Goal: Transaction & Acquisition: Subscribe to service/newsletter

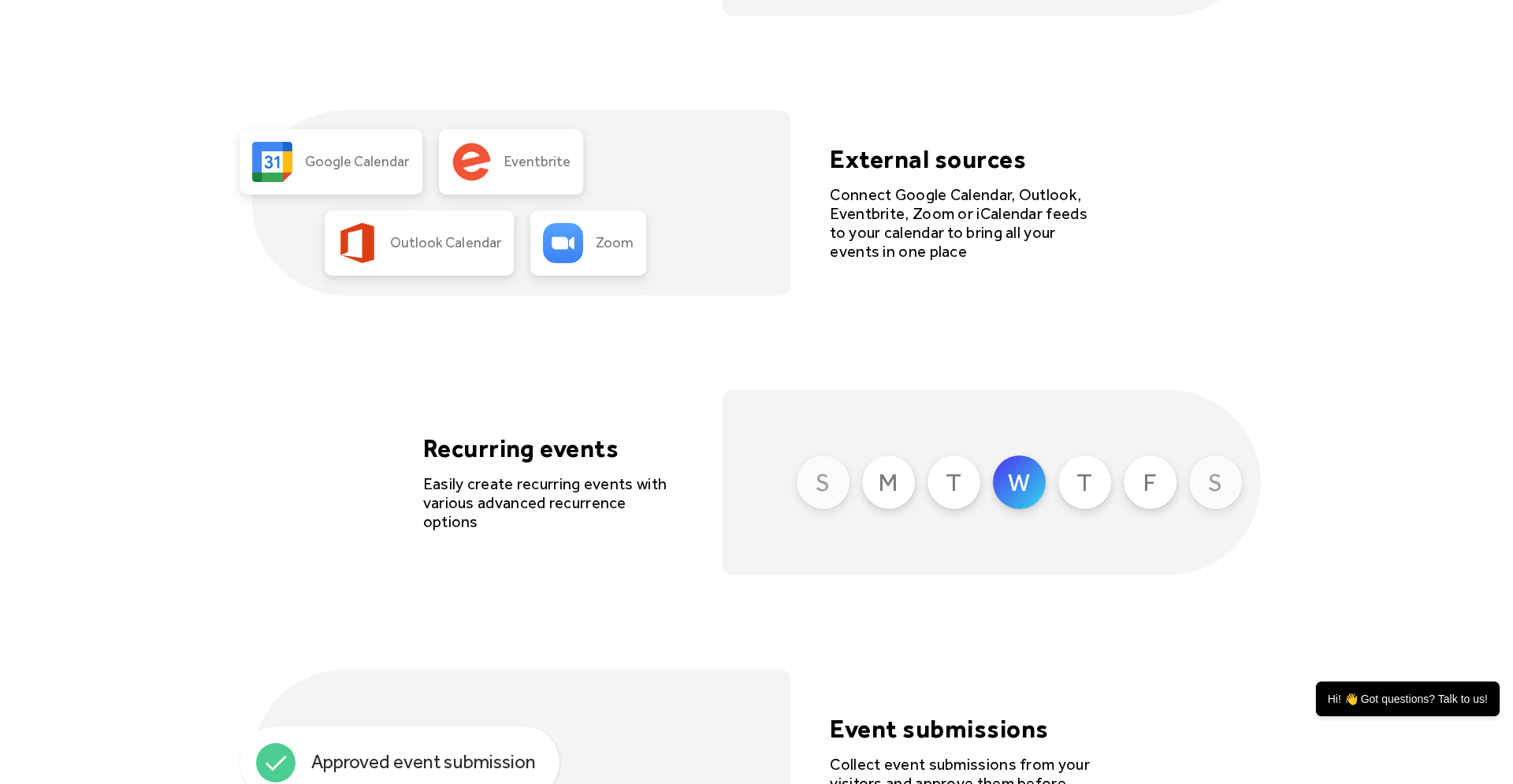
scroll to position [3133, 0]
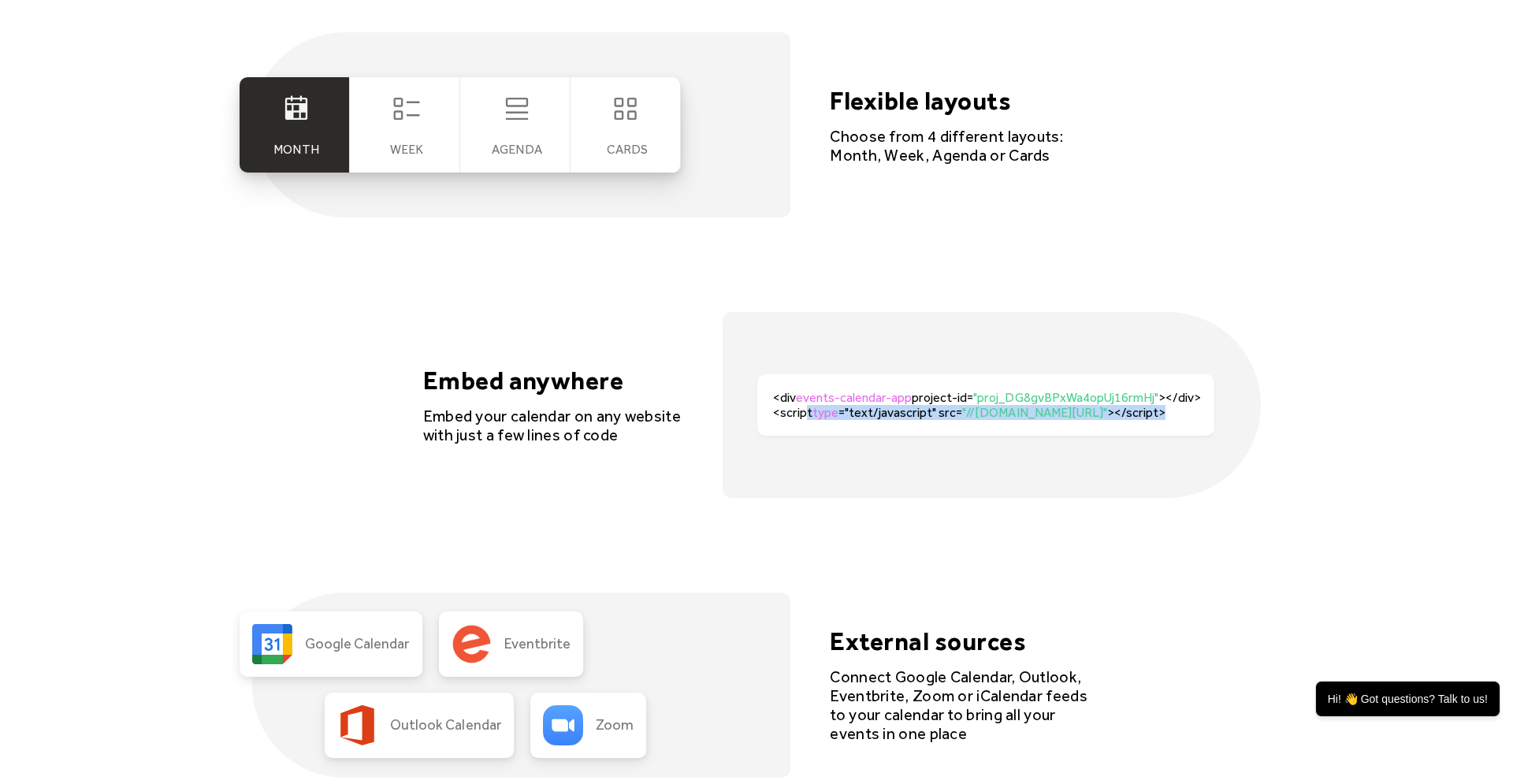
drag, startPoint x: 829, startPoint y: 406, endPoint x: 1246, endPoint y: 423, distance: 417.3
click at [1246, 423] on div "<div events-calendar-app project-id= "proj_DG8gvBPxWa4opUj16rmHj" ></div><scrip…" at bounding box center [992, 404] width 538 height 185
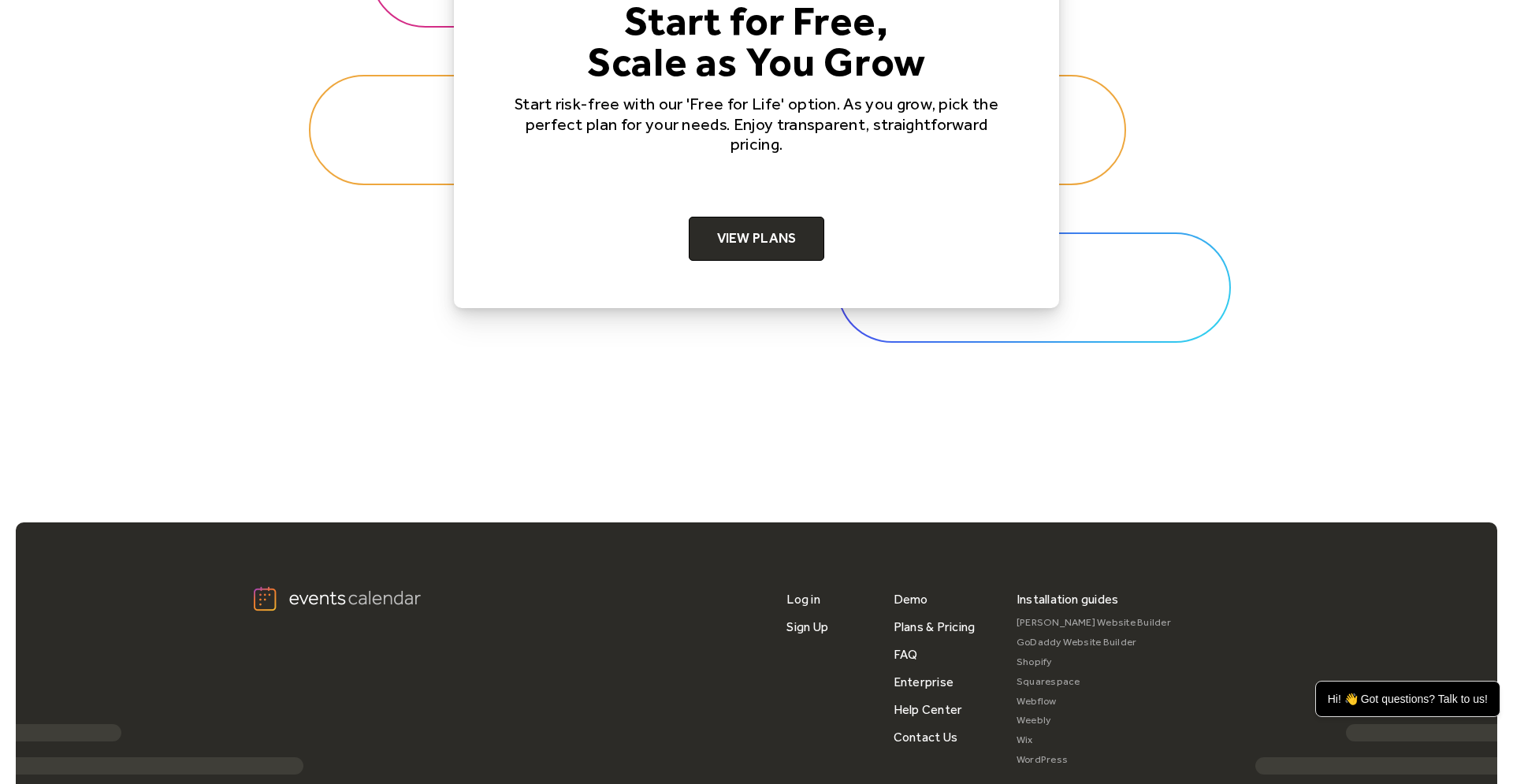
scroll to position [5222, 0]
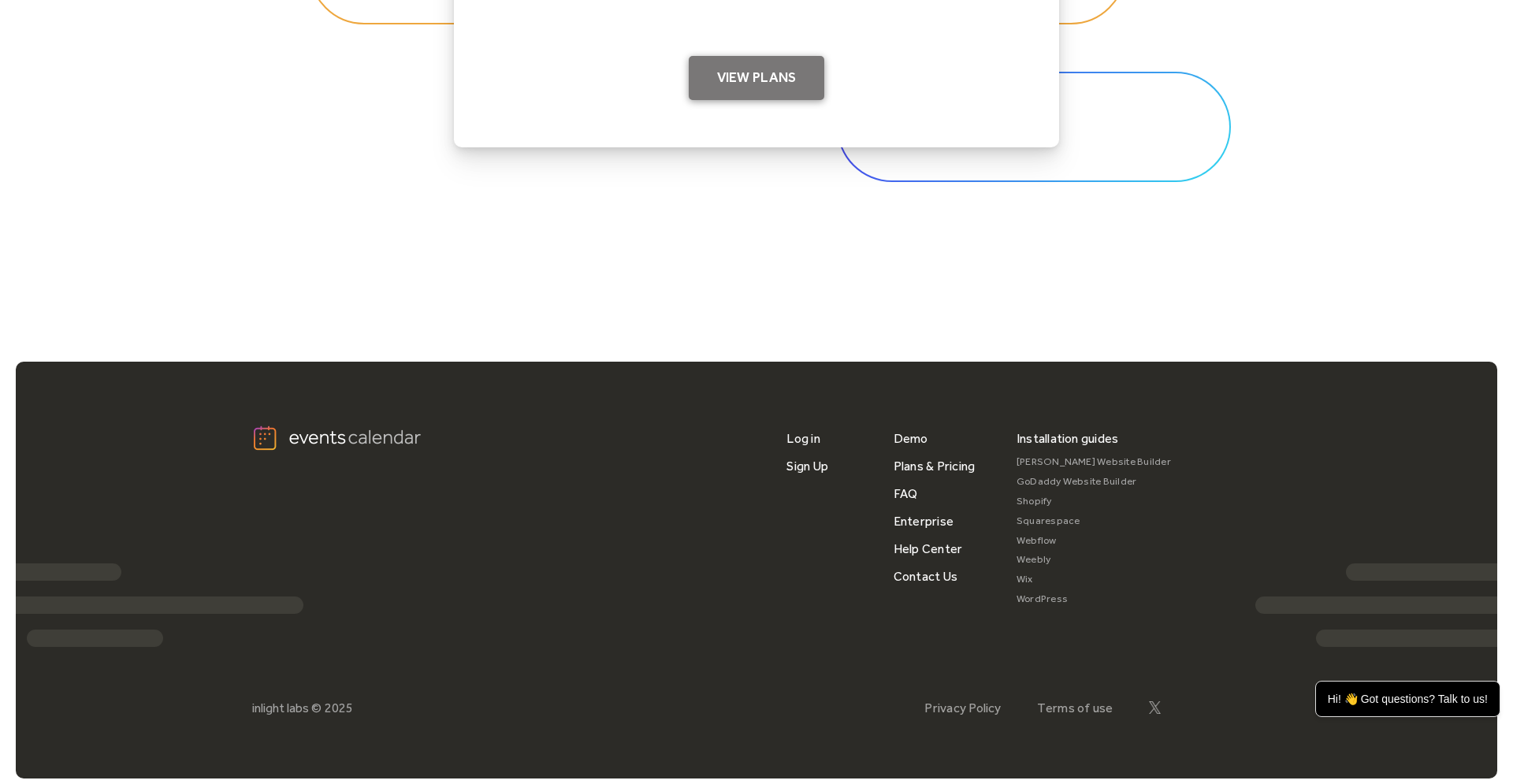
click at [785, 86] on link "View Plans" at bounding box center [756, 77] width 136 height 44
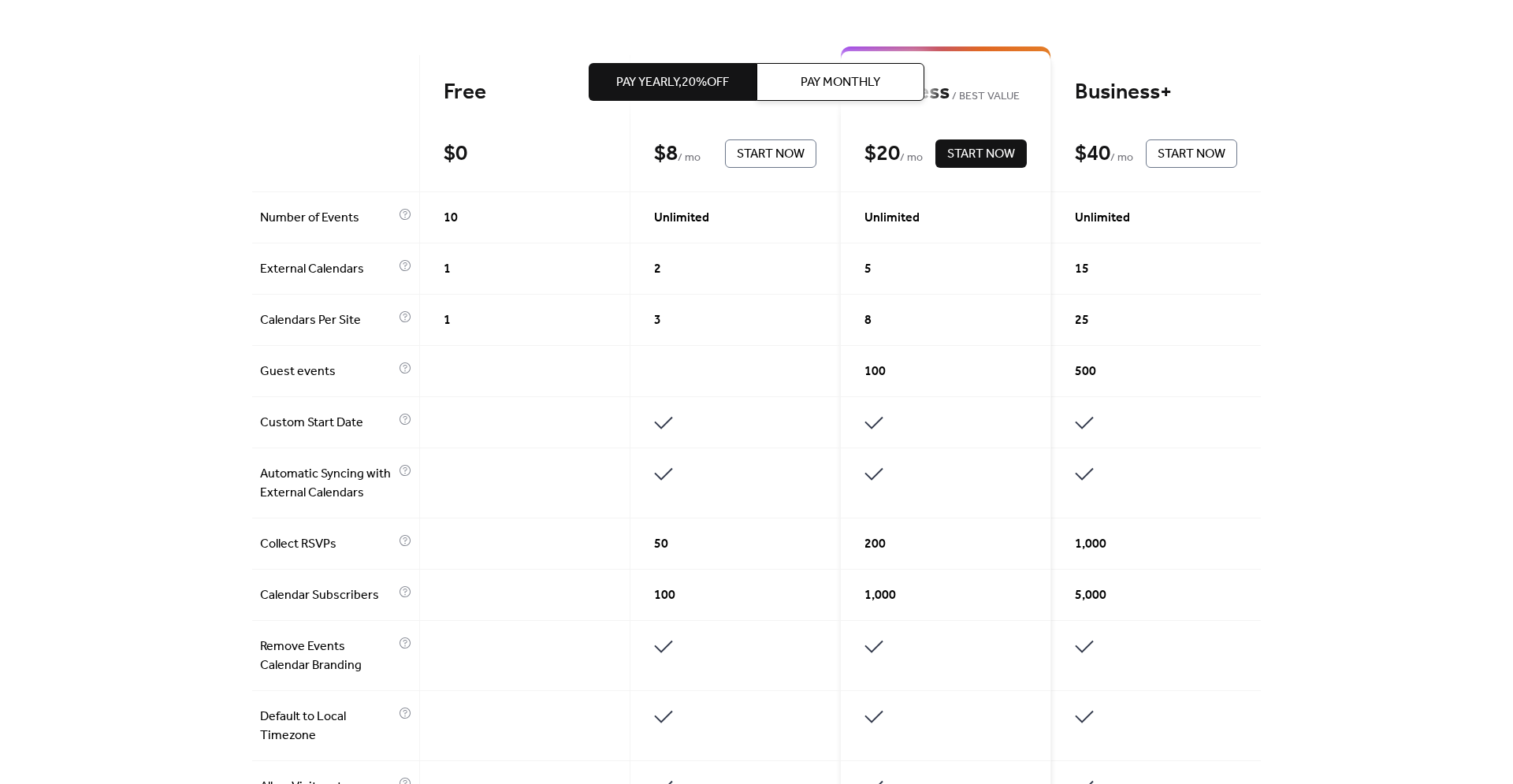
scroll to position [242, 0]
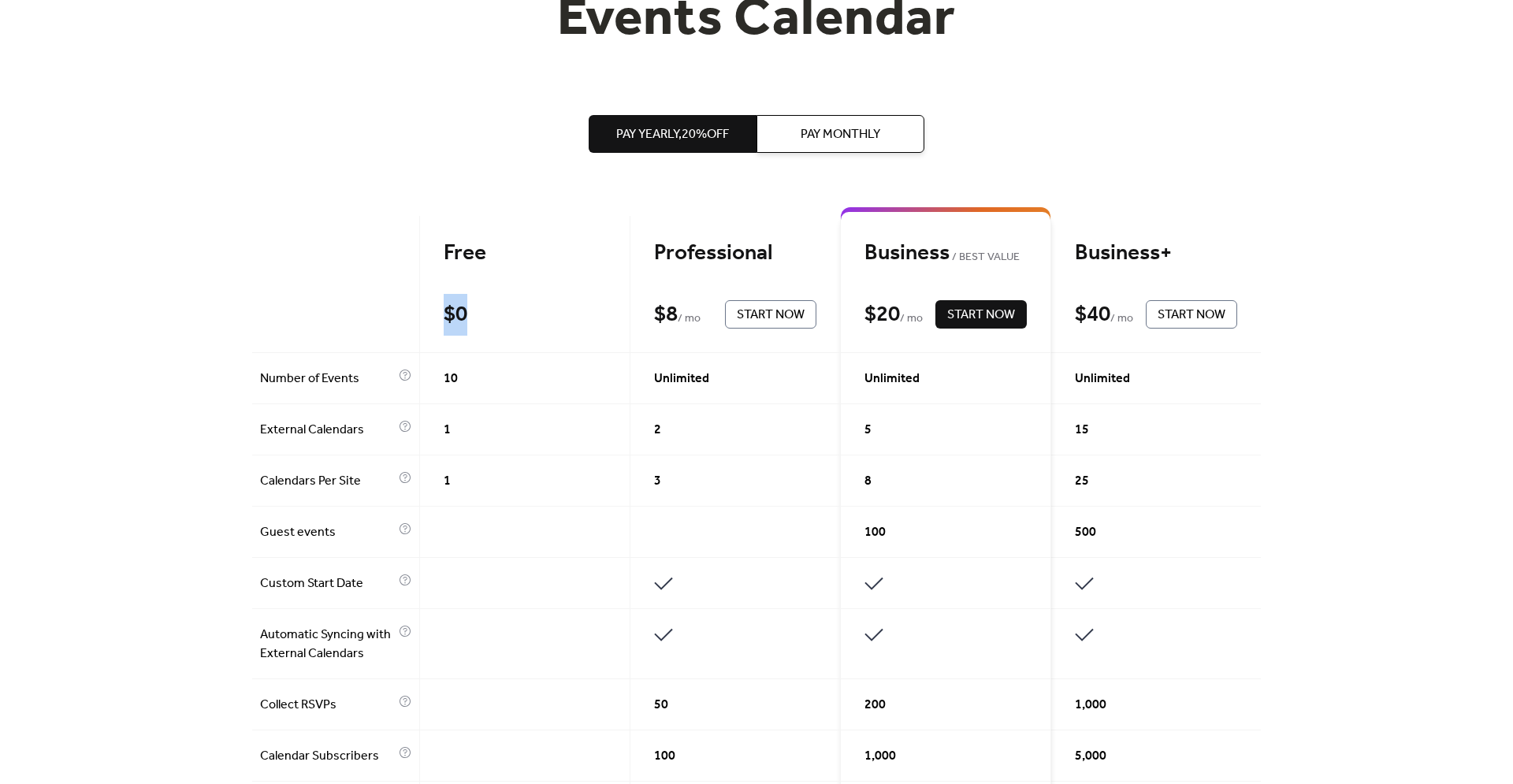
drag, startPoint x: 444, startPoint y: 311, endPoint x: 473, endPoint y: 297, distance: 32.2
click at [473, 297] on div "Free $ 0 Start Now" at bounding box center [525, 284] width 210 height 137
drag, startPoint x: 467, startPoint y: 380, endPoint x: 502, endPoint y: 389, distance: 36.1
click at [502, 389] on div "10" at bounding box center [525, 379] width 210 height 51
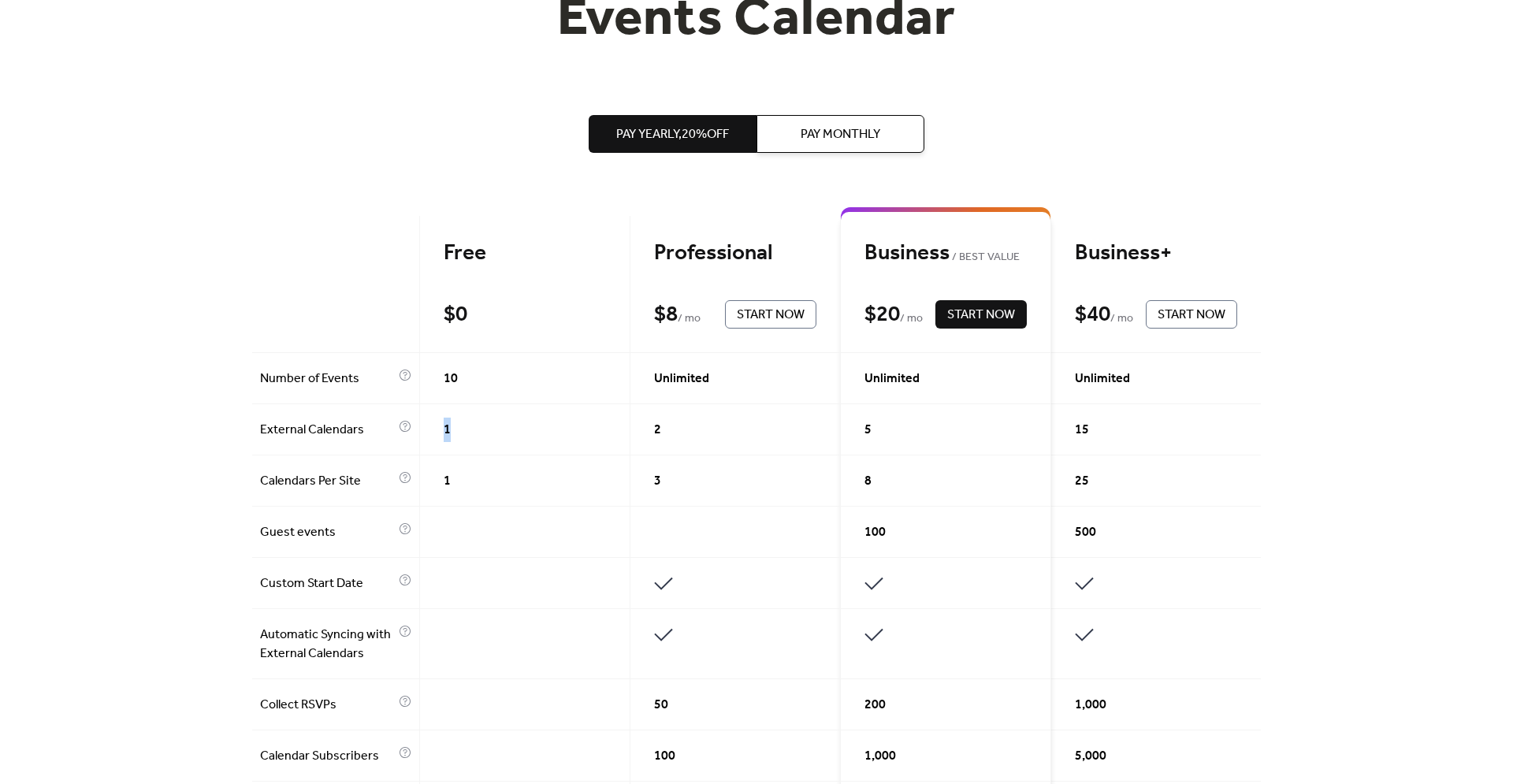
drag, startPoint x: 483, startPoint y: 435, endPoint x: 500, endPoint y: 438, distance: 17.3
click at [500, 438] on div "1" at bounding box center [525, 430] width 210 height 51
drag, startPoint x: 424, startPoint y: 474, endPoint x: 478, endPoint y: 482, distance: 54.6
click at [477, 482] on div "1" at bounding box center [525, 481] width 210 height 51
drag, startPoint x: 485, startPoint y: 379, endPoint x: 464, endPoint y: 382, distance: 21.2
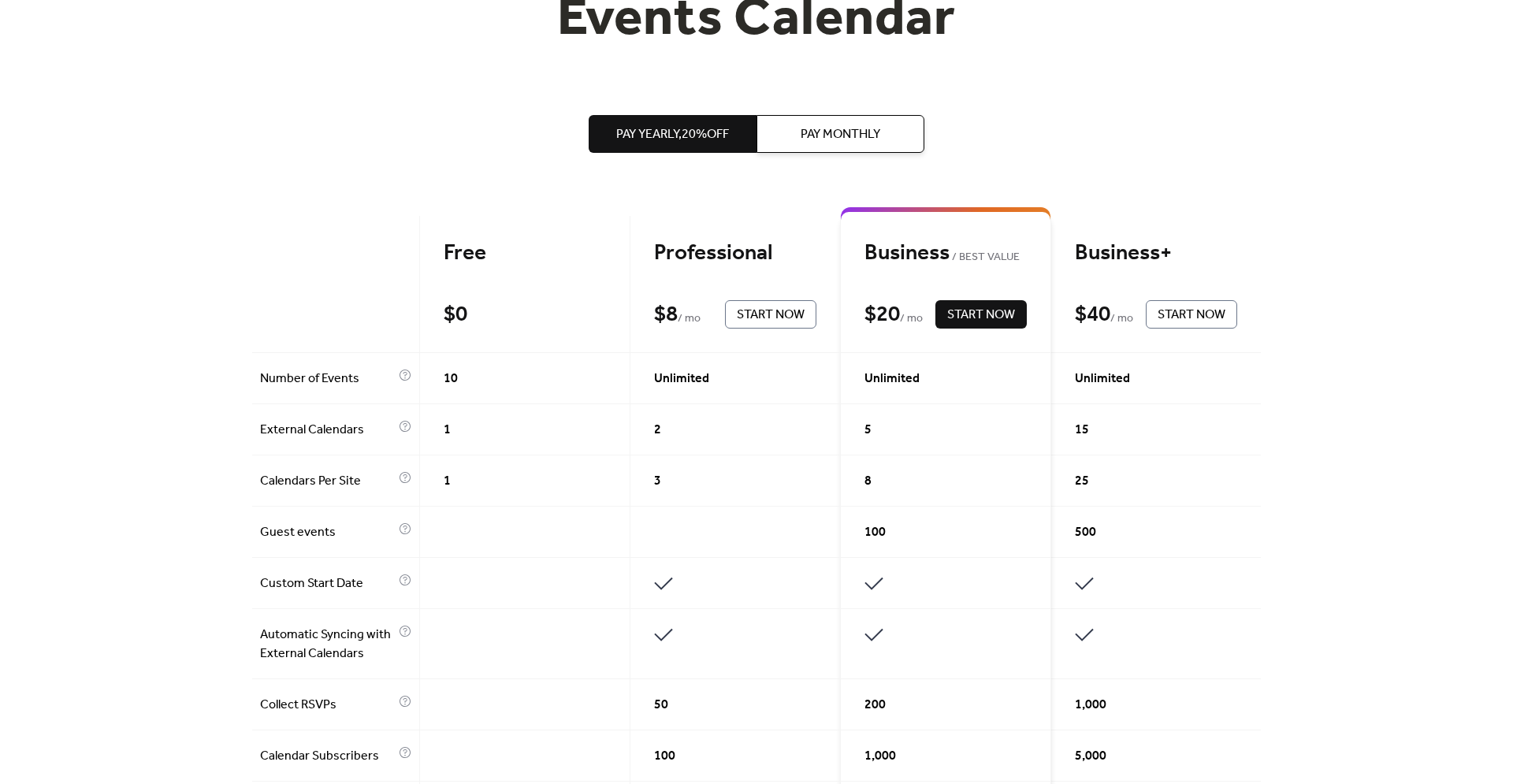
click at [464, 382] on div "10" at bounding box center [525, 379] width 210 height 51
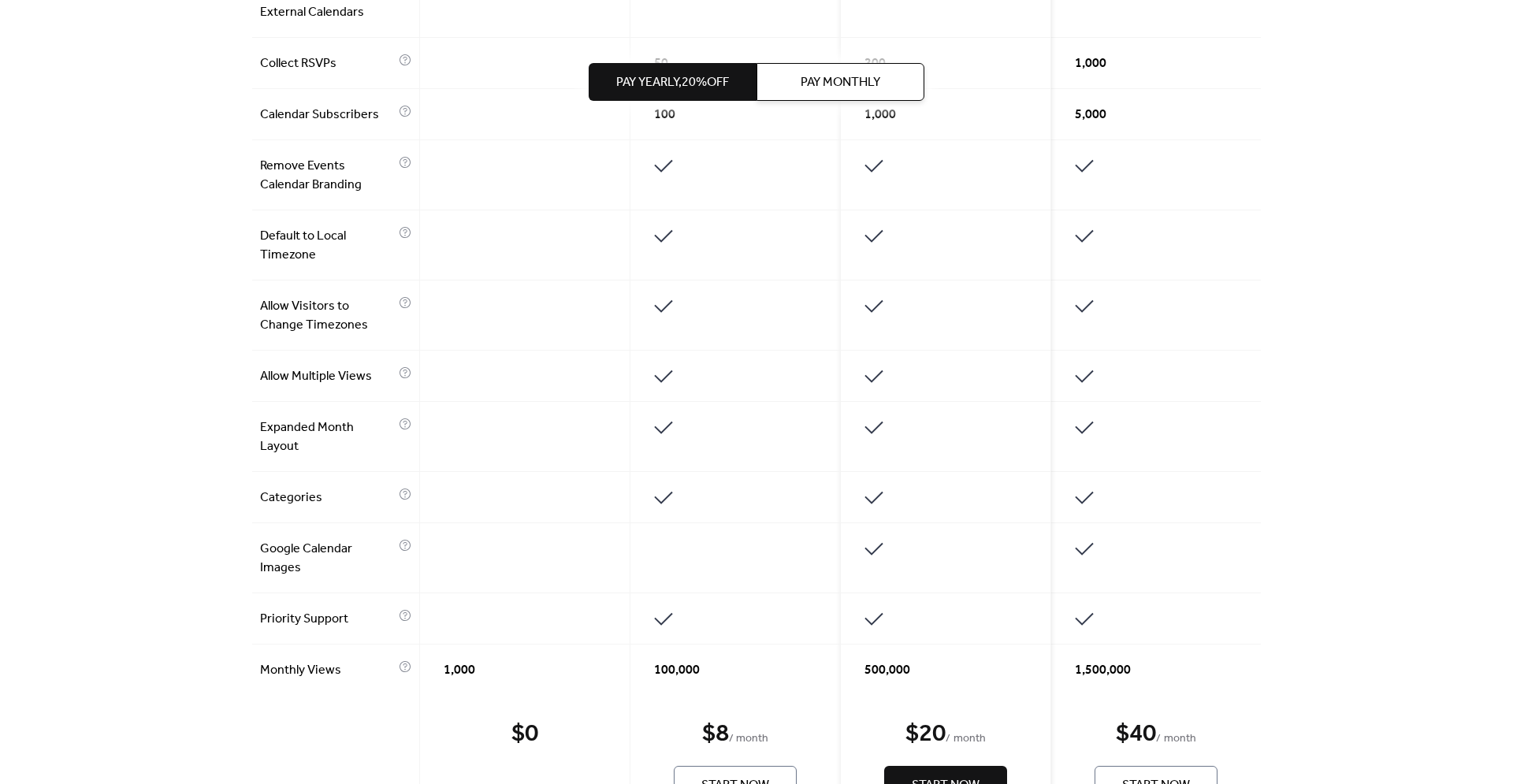
scroll to position [1285, 0]
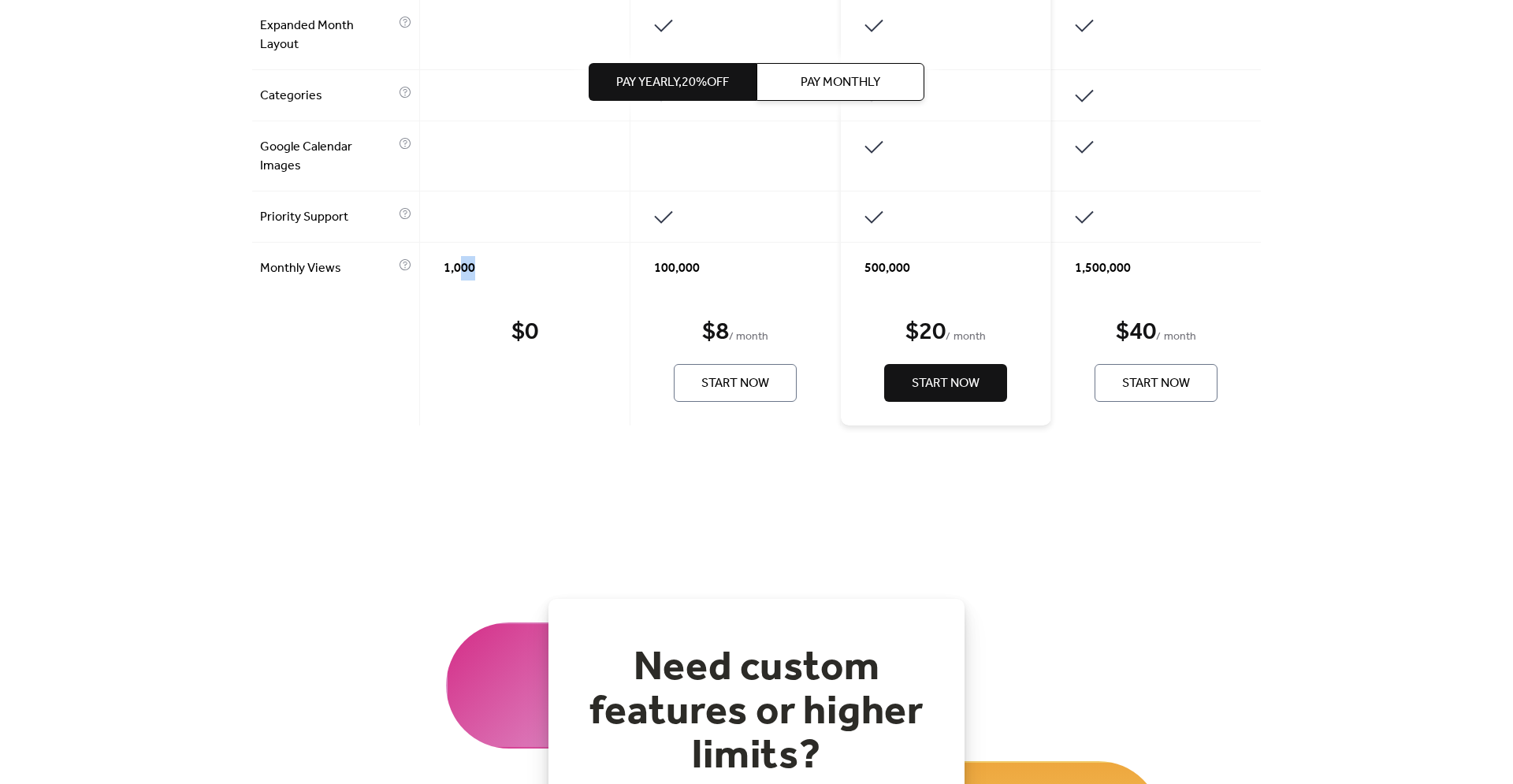
drag, startPoint x: 539, startPoint y: 268, endPoint x: 457, endPoint y: 284, distance: 83.5
click at [457, 284] on div "1,000" at bounding box center [525, 267] width 210 height 51
click at [456, 283] on div "1,000" at bounding box center [525, 267] width 210 height 51
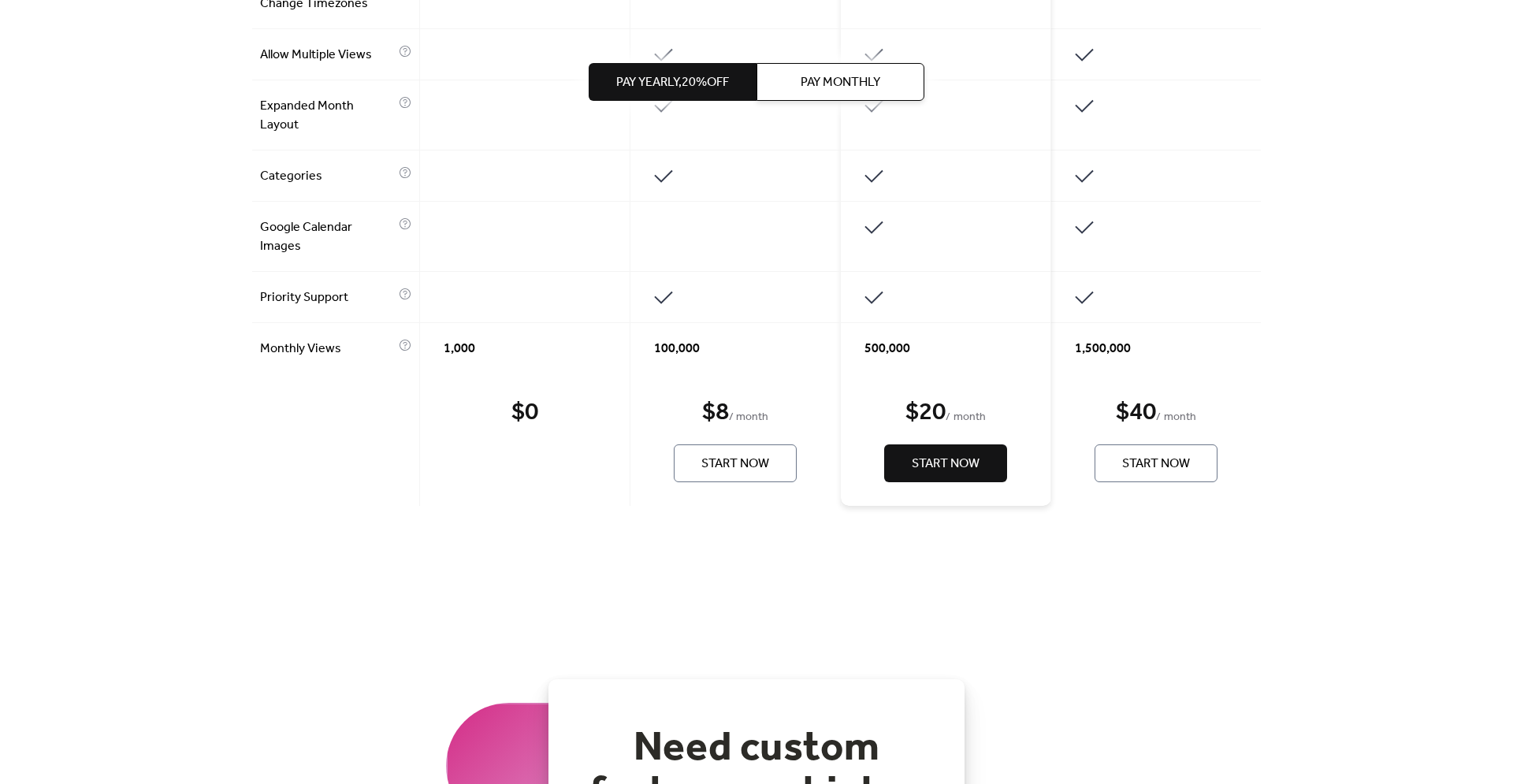
scroll to position [1125, 0]
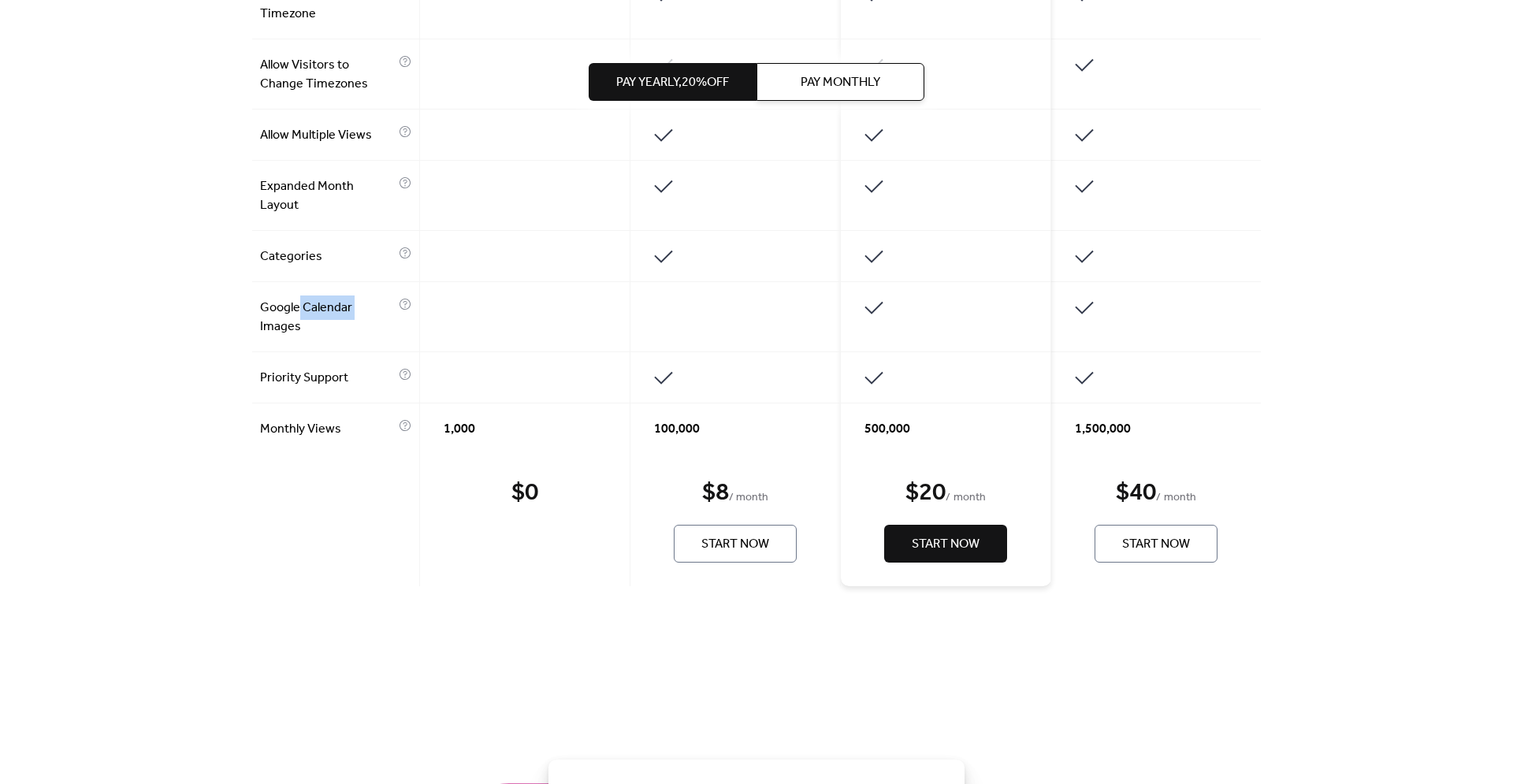
drag, startPoint x: 299, startPoint y: 309, endPoint x: 366, endPoint y: 308, distance: 67.0
click at [366, 308] on span "Google Calendar Images" at bounding box center [327, 317] width 135 height 38
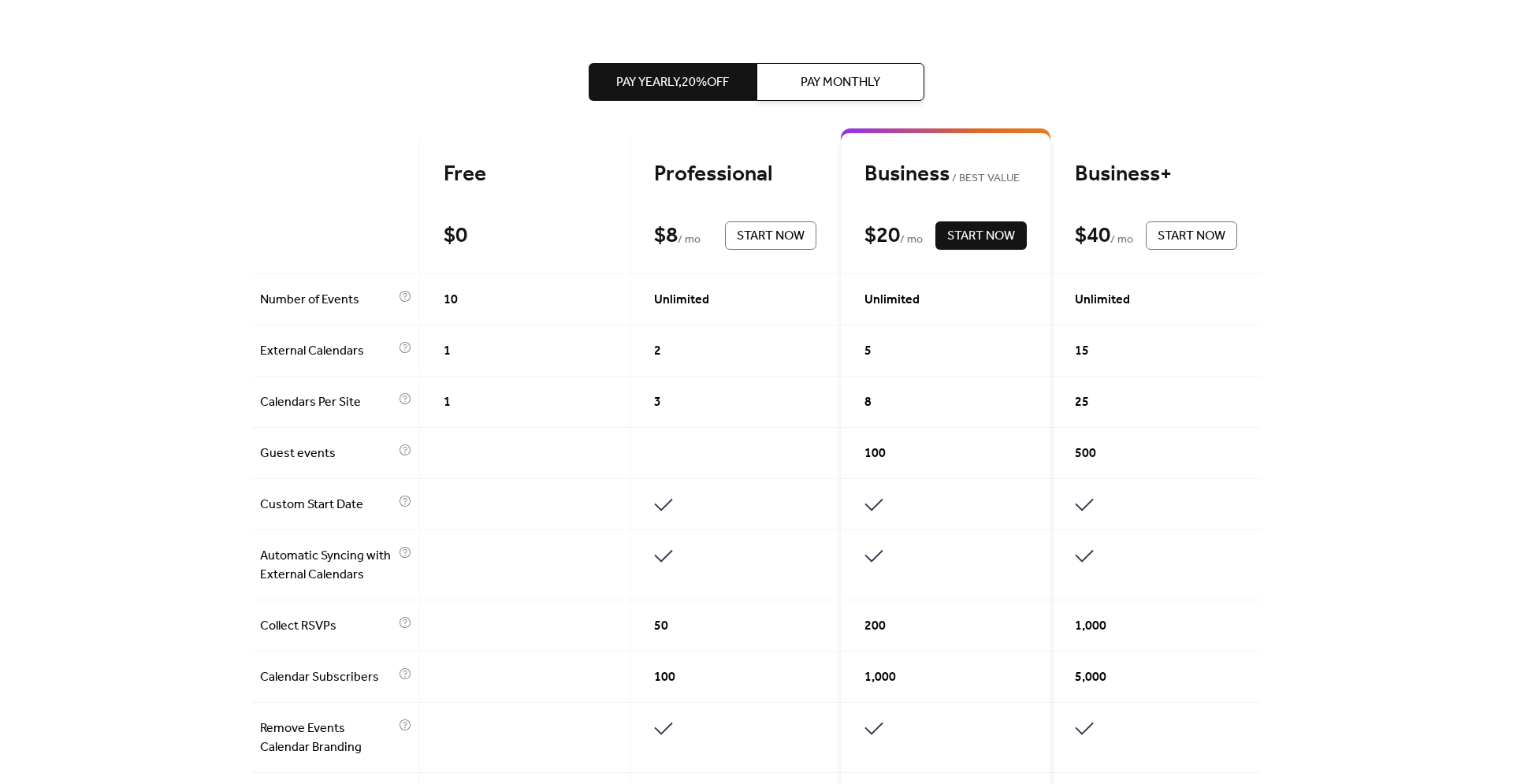
scroll to position [0, 0]
